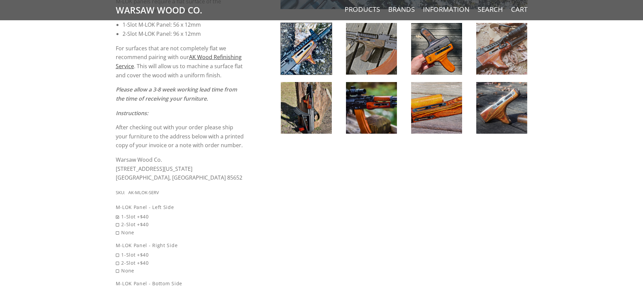
scroll to position [371, 0]
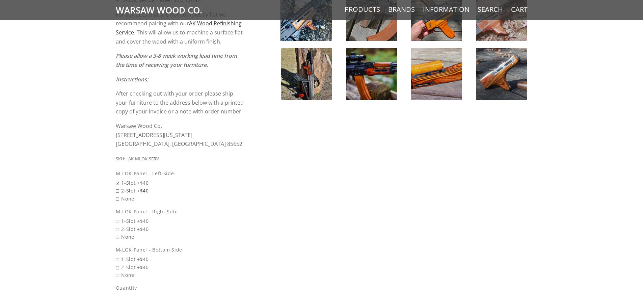
click at [117, 189] on span "2-Slot +$40" at bounding box center [180, 191] width 129 height 8
click at [117, 187] on input "2-Slot +$40" at bounding box center [163, 187] width 94 height 0
radio input "true"
click at [117, 228] on span "2-Slot +$40" at bounding box center [180, 229] width 129 height 8
click at [117, 225] on input "2-Slot +$40" at bounding box center [163, 225] width 94 height 0
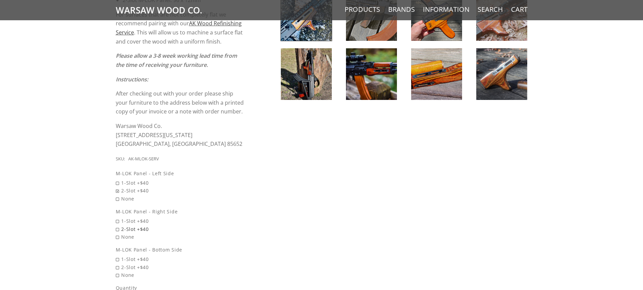
radio input "true"
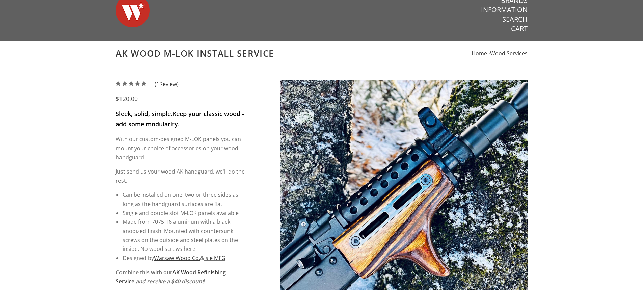
scroll to position [0, 0]
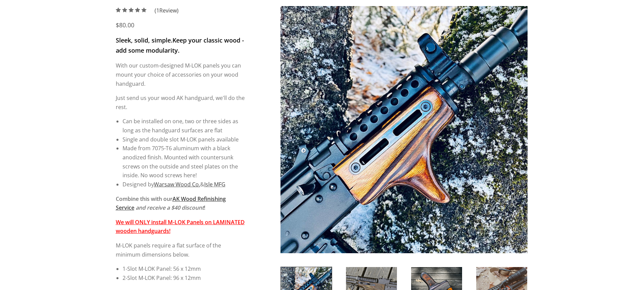
scroll to position [101, 0]
